Goal: Find specific page/section: Find specific page/section

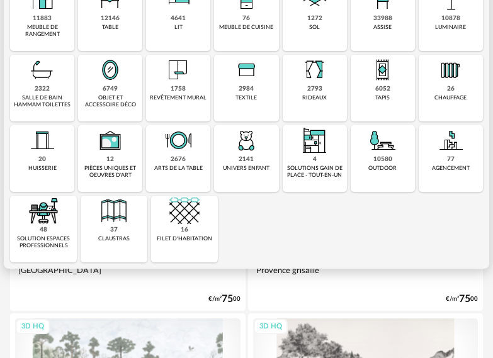
scroll to position [63, 0]
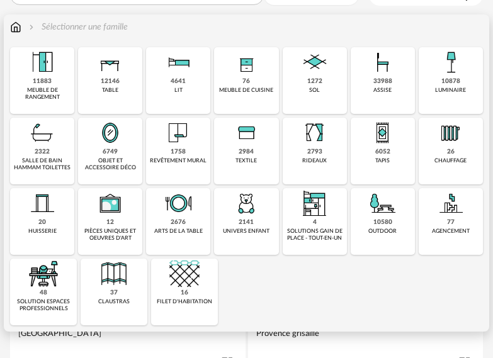
click at [40, 204] on img at bounding box center [42, 203] width 30 height 30
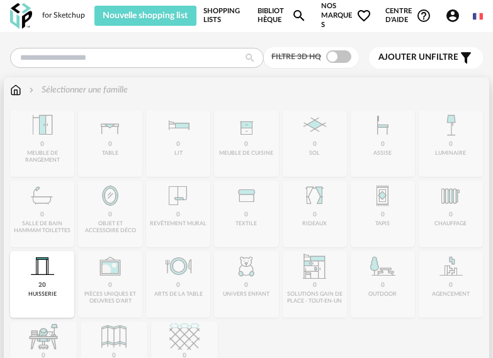
click at [45, 129] on div "Close icon 0 meuble de rangement 0 table 0 lit 0 meuble de cuisine 0 sol 0 assi…" at bounding box center [246, 249] width 473 height 278
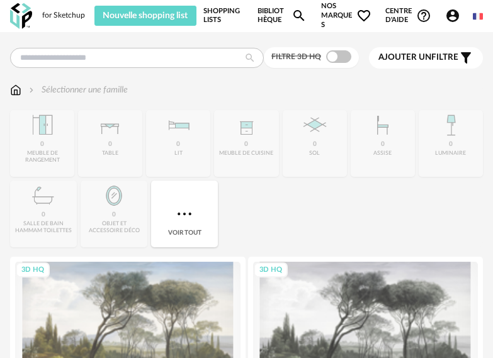
click at [482, 13] on img at bounding box center [478, 16] width 10 height 10
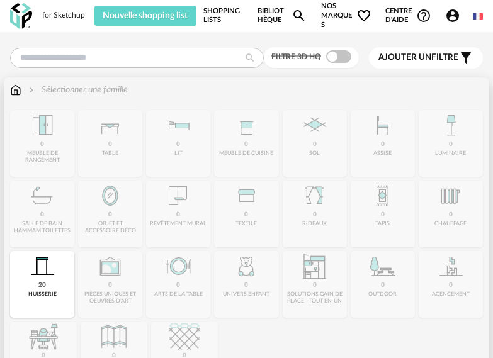
click at [48, 131] on div "Close icon 0 meuble de rangement 0 table 0 lit 0 meuble de cuisine 0 sol 0 assi…" at bounding box center [246, 249] width 473 height 278
click at [45, 134] on div "Close icon 0 meuble de rangement 0 table 0 lit 0 meuble de cuisine 0 sol 0 assi…" at bounding box center [246, 249] width 473 height 278
